Goal: Task Accomplishment & Management: Complete application form

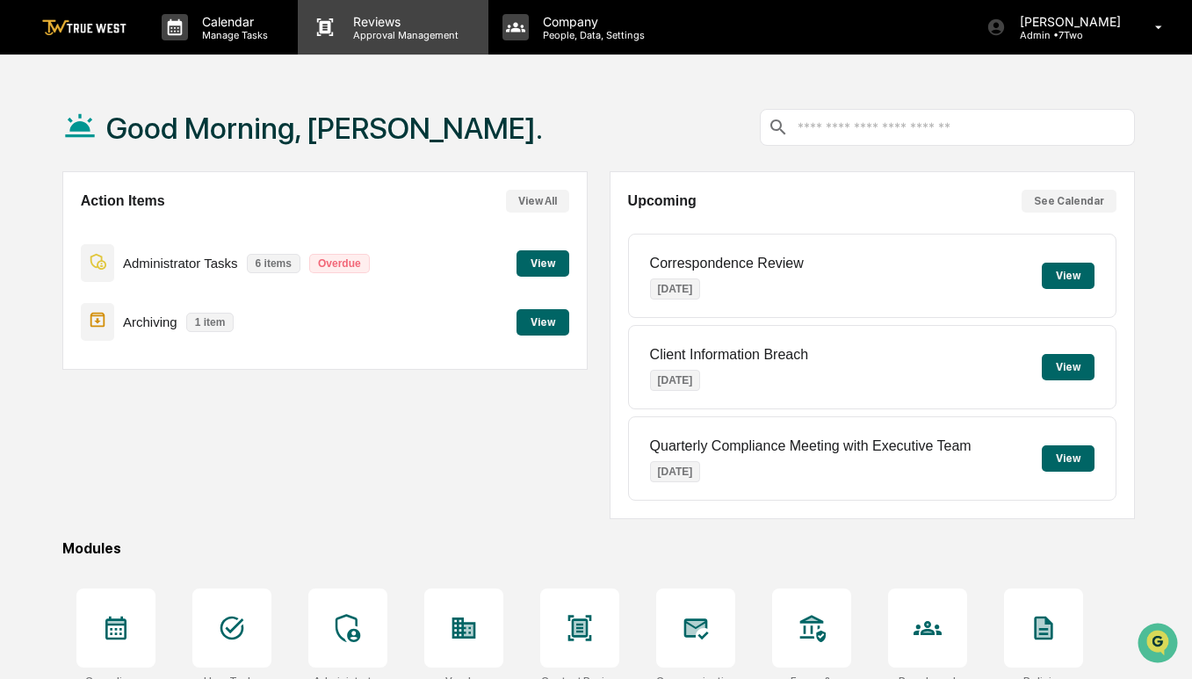
click at [375, 35] on p "Approval Management" at bounding box center [403, 35] width 128 height 12
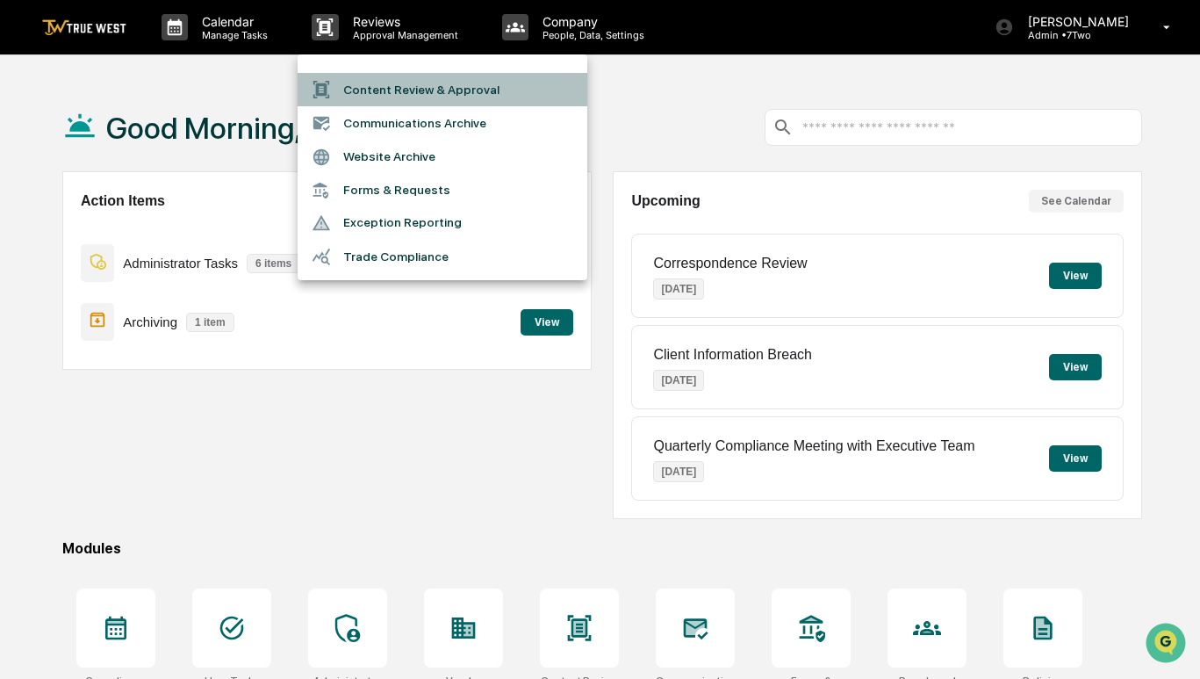
click at [386, 92] on li "Content Review & Approval" at bounding box center [443, 89] width 290 height 33
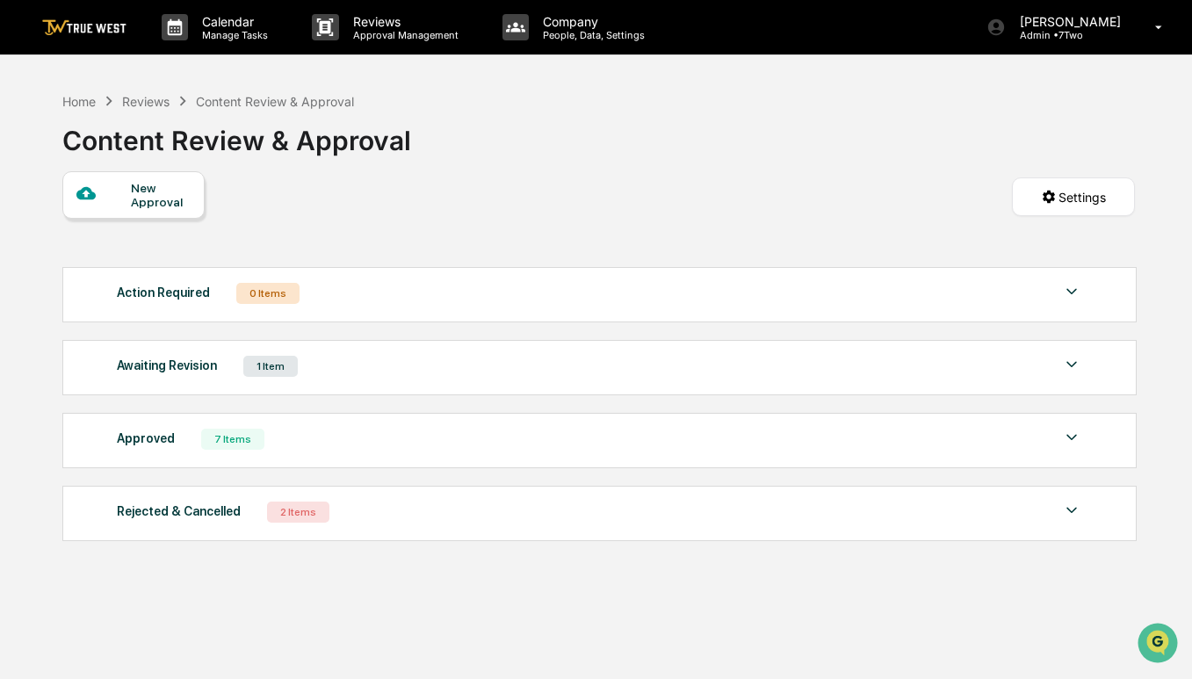
click at [148, 199] on div "New Approval" at bounding box center [160, 195] width 59 height 28
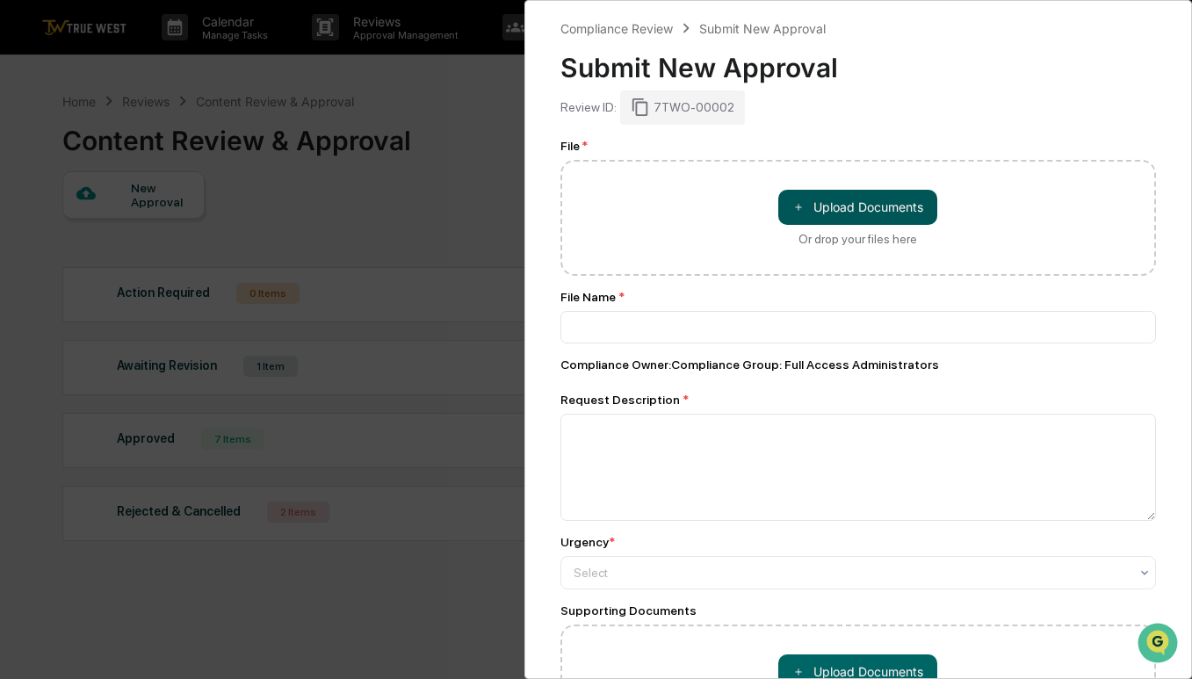
click at [861, 205] on button "＋ Upload Documents" at bounding box center [857, 207] width 159 height 35
type input "**********"
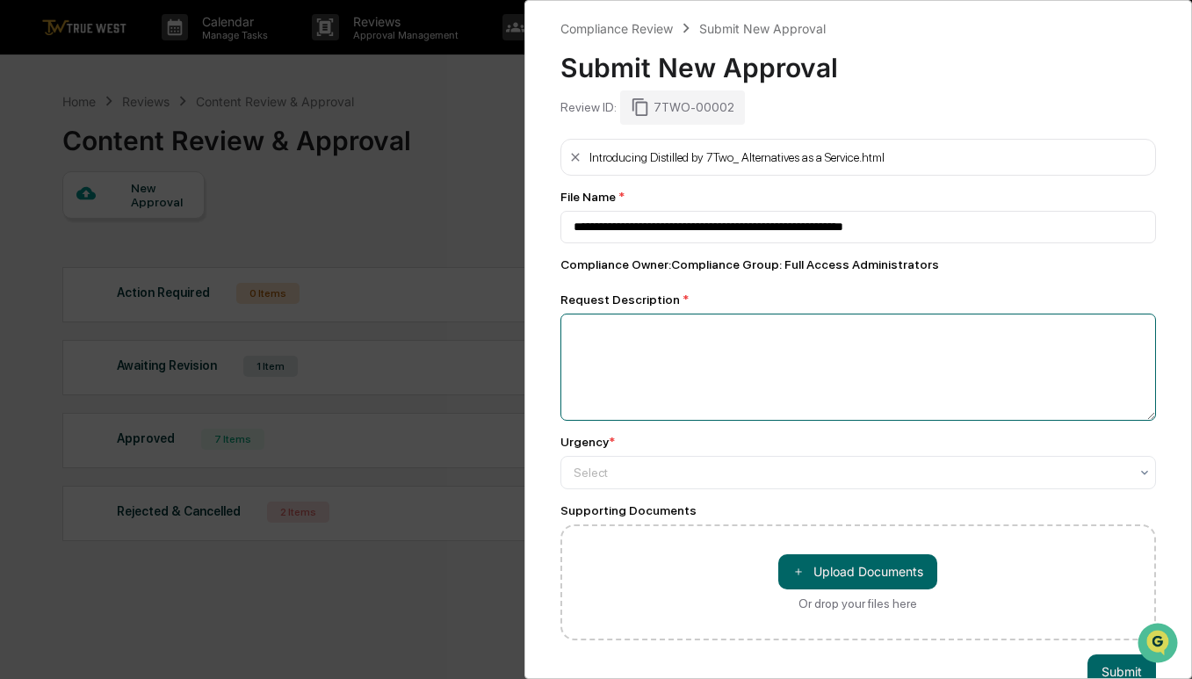
click at [902, 375] on textarea at bounding box center [858, 366] width 596 height 107
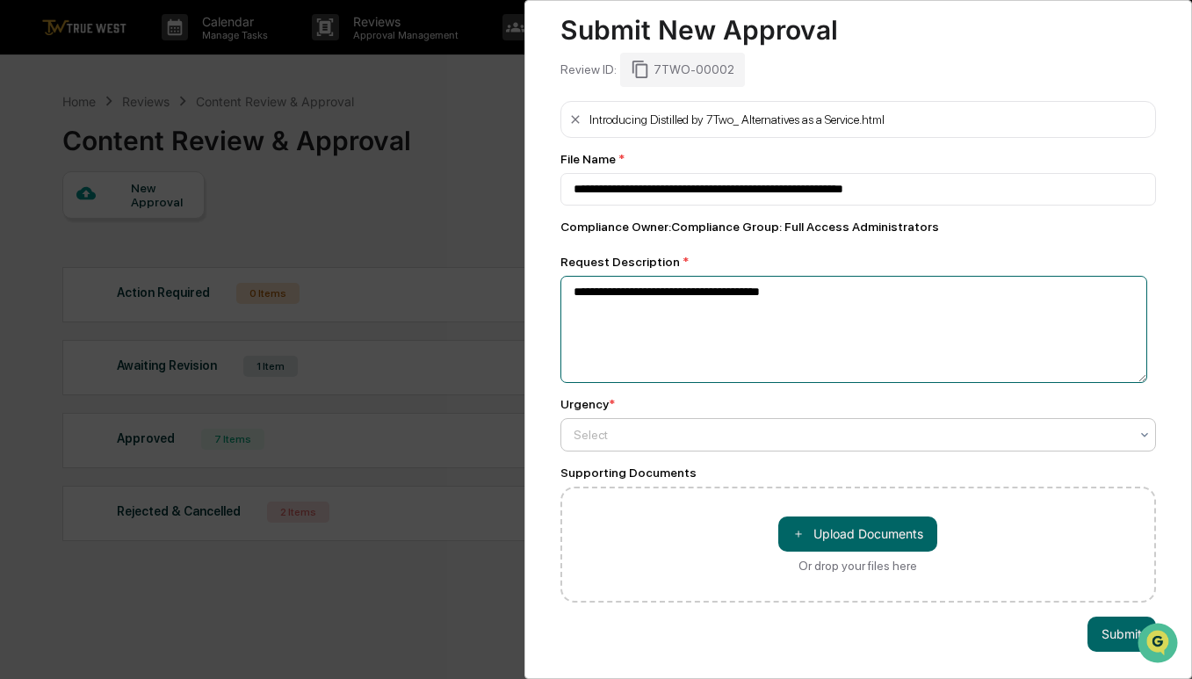
scroll to position [48, 0]
type textarea "**********"
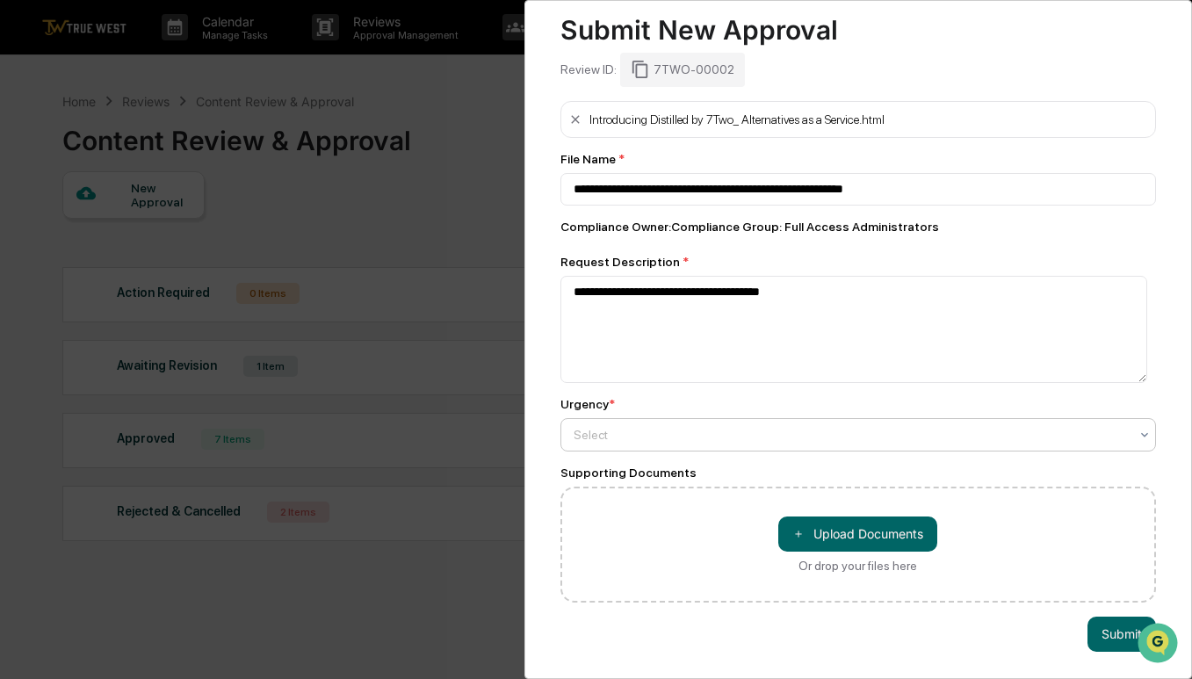
click at [674, 426] on div at bounding box center [851, 435] width 556 height 18
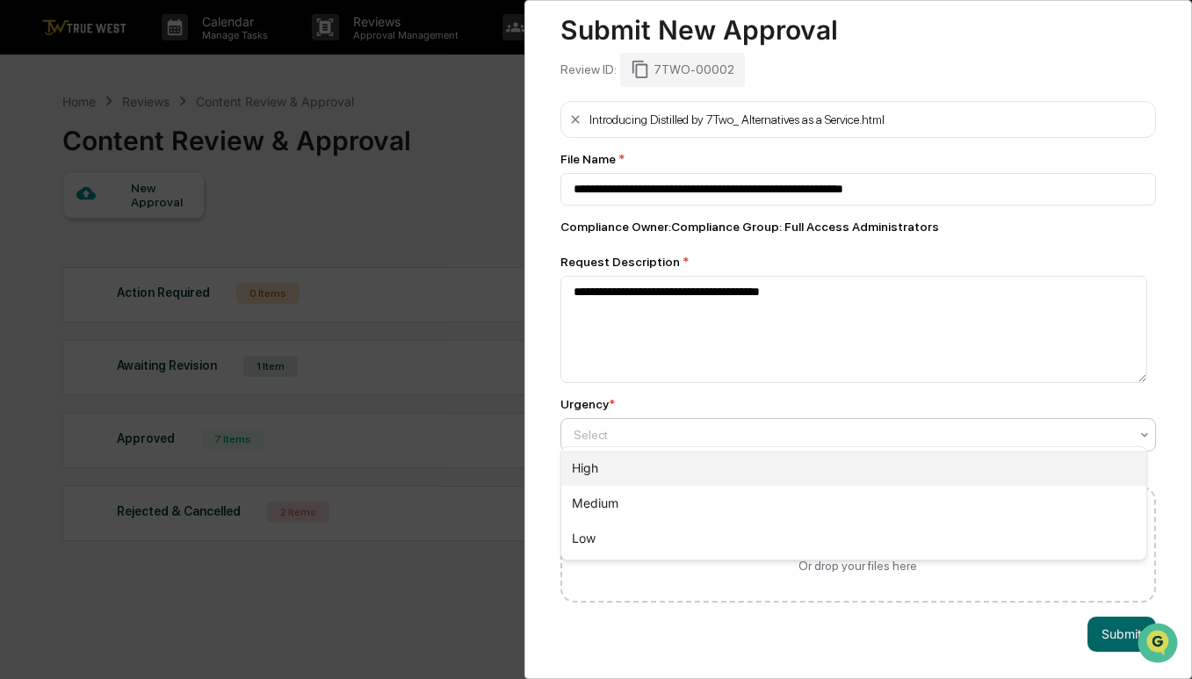
click at [644, 466] on div "High" at bounding box center [854, 467] width 586 height 35
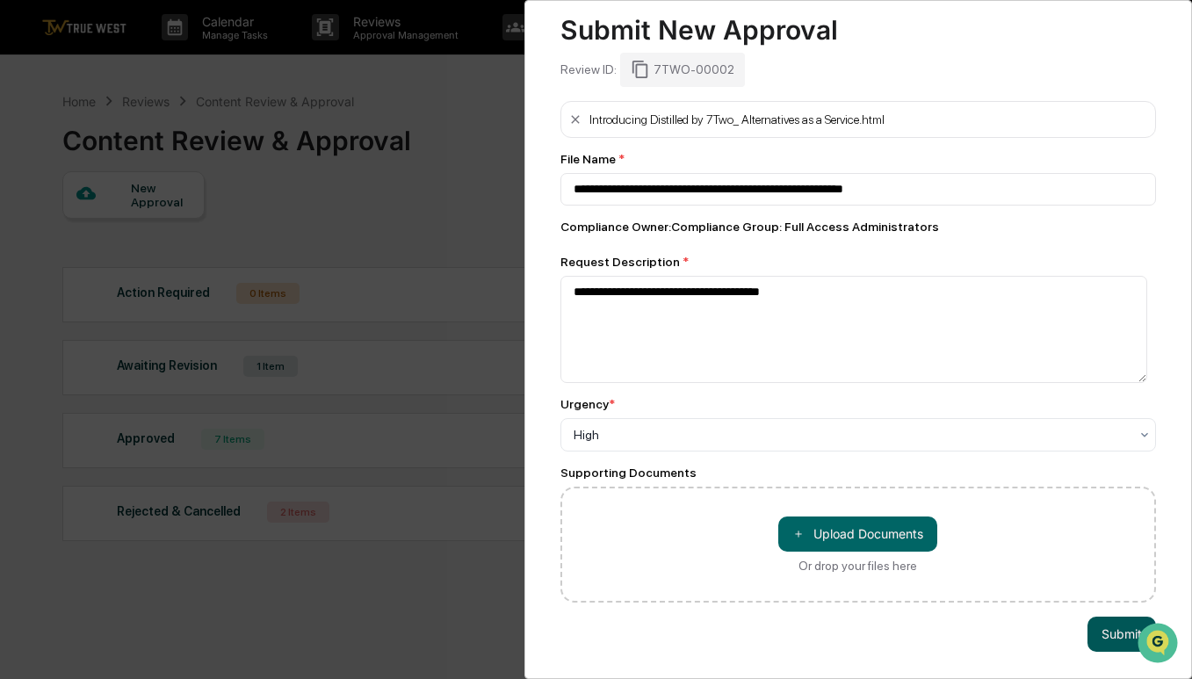
click at [1108, 623] on button "Submit" at bounding box center [1121, 633] width 68 height 35
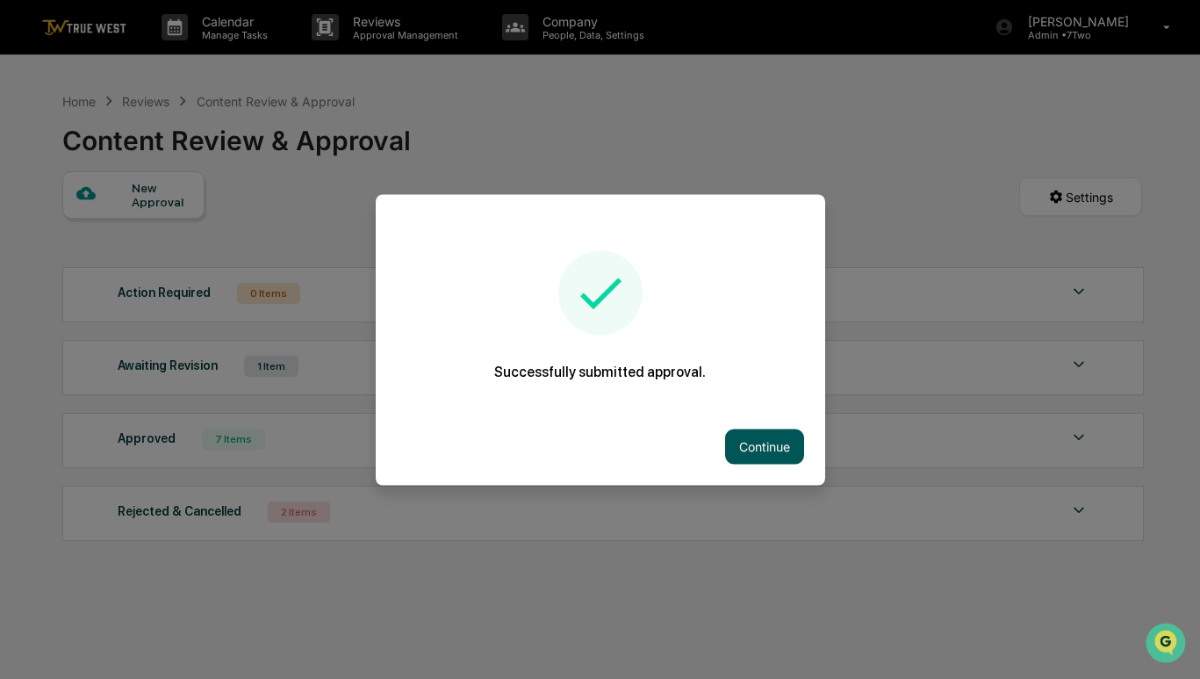
click at [757, 449] on button "Continue" at bounding box center [764, 446] width 79 height 35
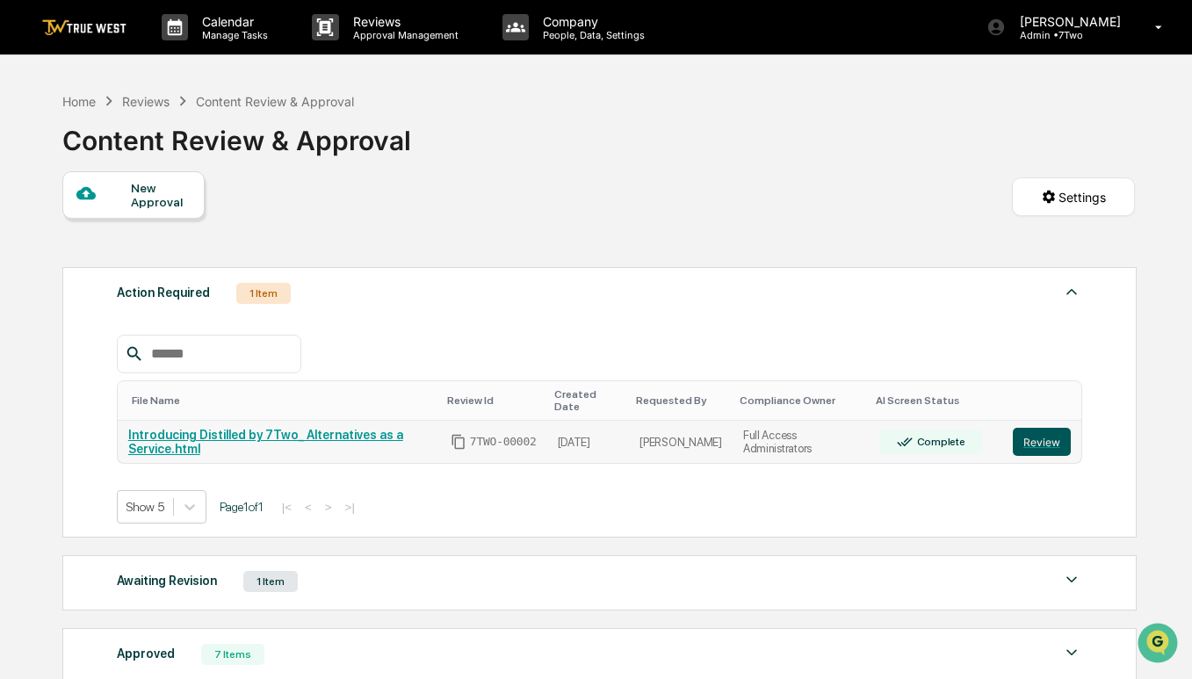
click at [1044, 428] on button "Review" at bounding box center [1041, 442] width 58 height 28
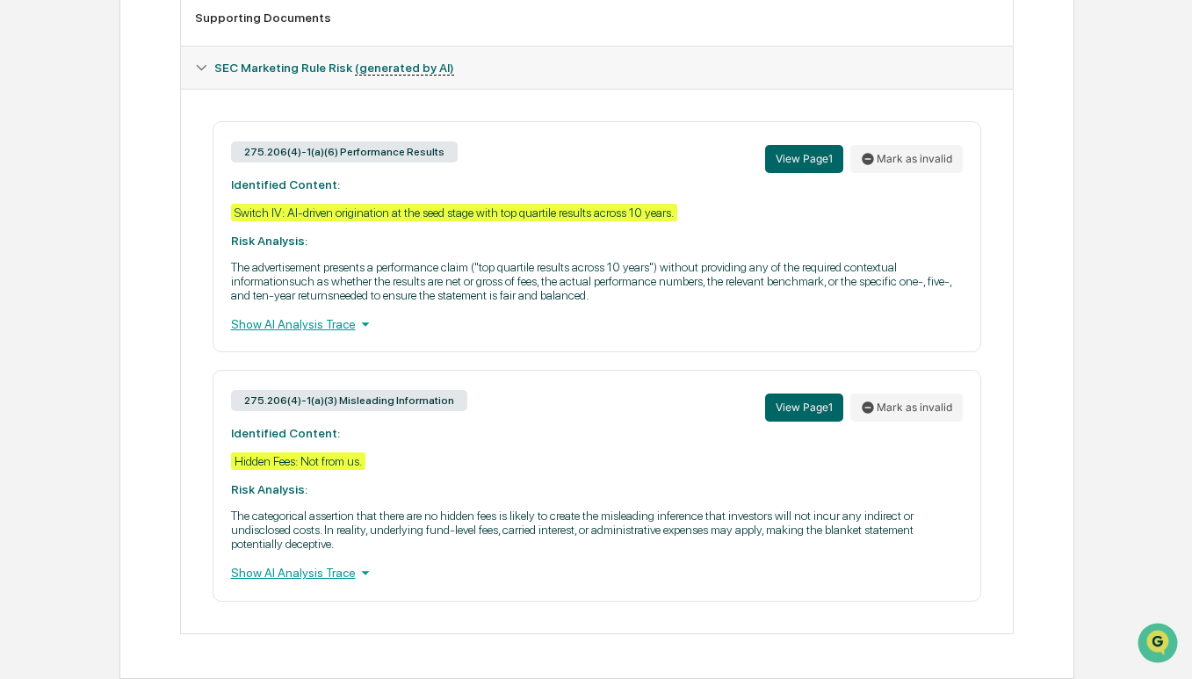
scroll to position [729, 0]
click at [361, 322] on icon at bounding box center [365, 324] width 8 height 4
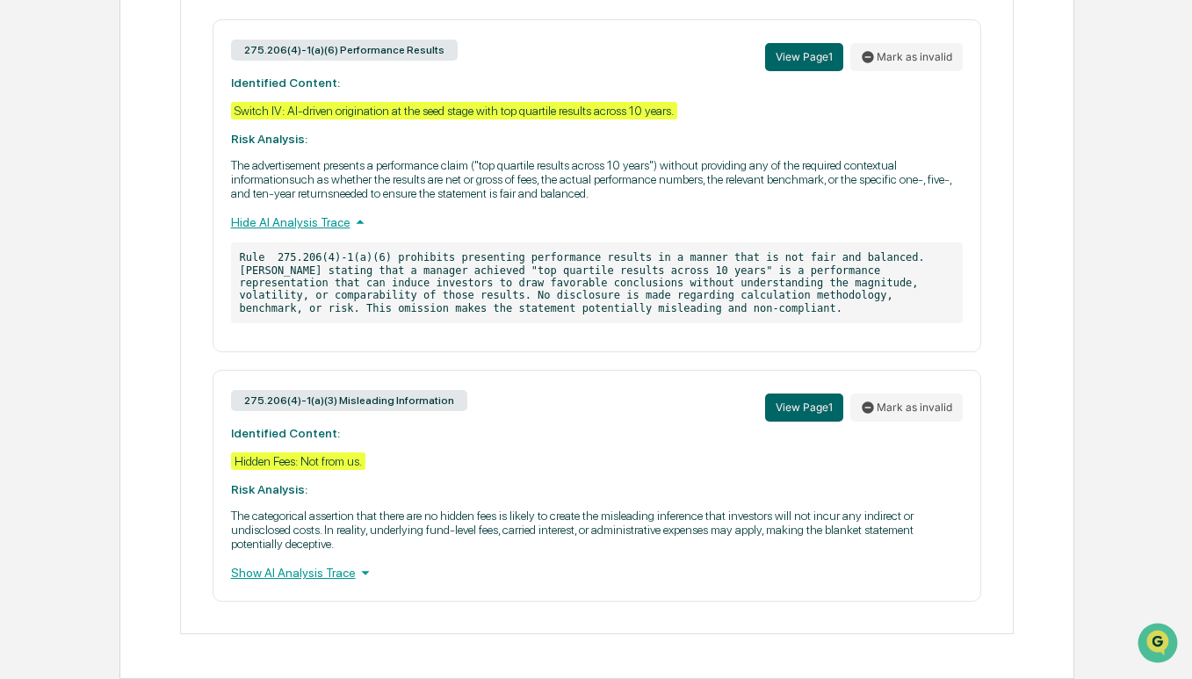
scroll to position [829, 0]
click at [361, 572] on icon at bounding box center [365, 574] width 8 height 4
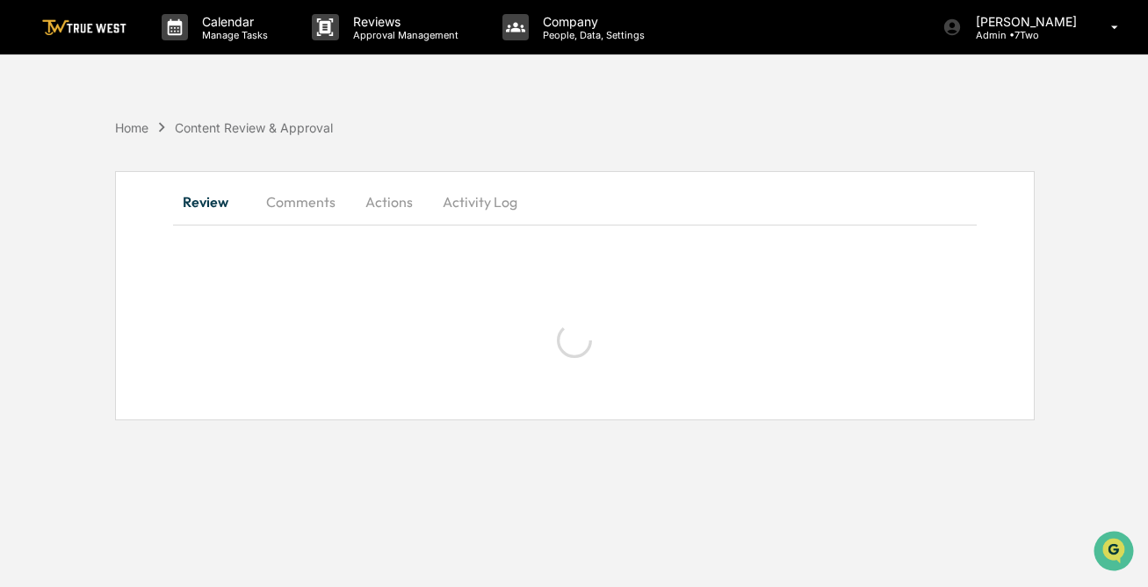
scroll to position [0, 0]
